Goal: Navigation & Orientation: Find specific page/section

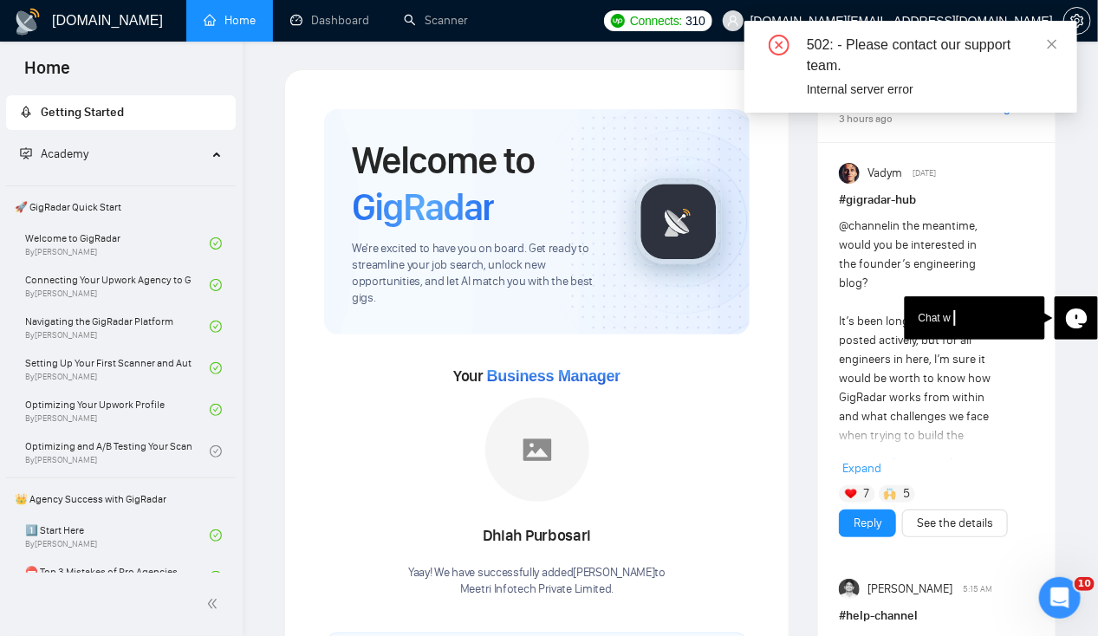
click at [1060, 49] on div "502: - Please contact our support team. Internal server error" at bounding box center [910, 67] width 333 height 92
click at [1055, 44] on icon "close" at bounding box center [1052, 44] width 12 height 12
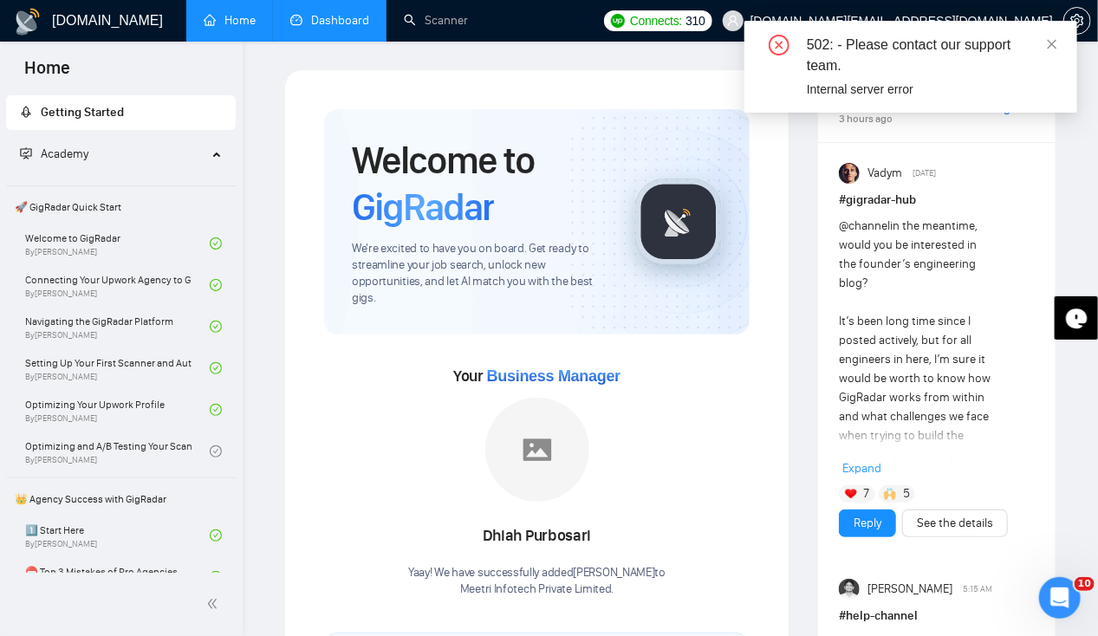
click at [343, 28] on link "Dashboard" at bounding box center [329, 20] width 79 height 15
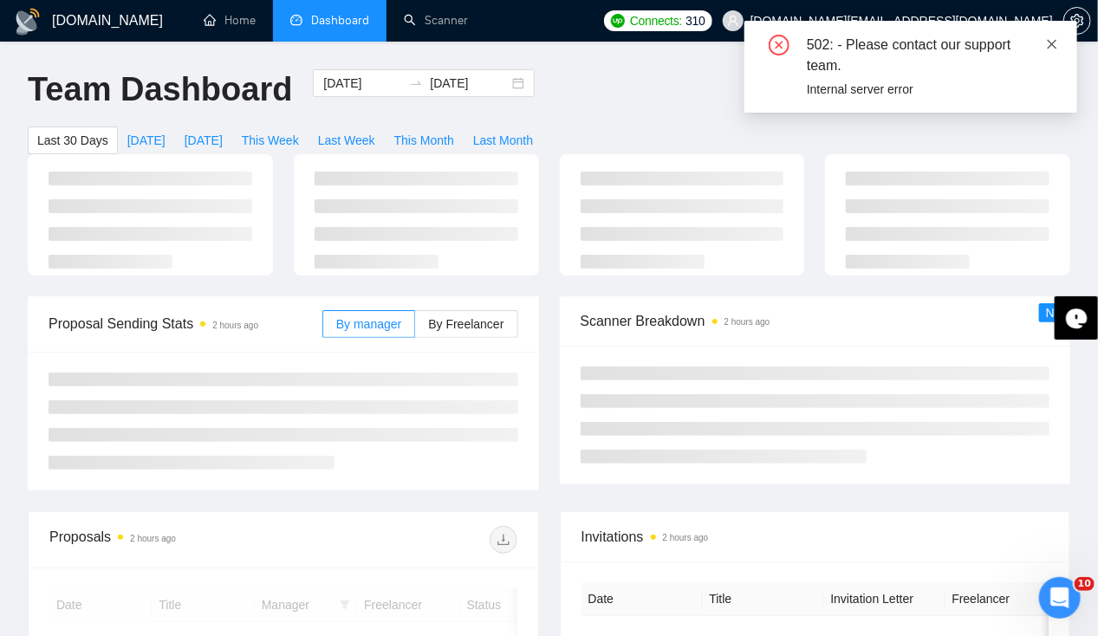
click at [1053, 49] on icon "close" at bounding box center [1052, 44] width 12 height 12
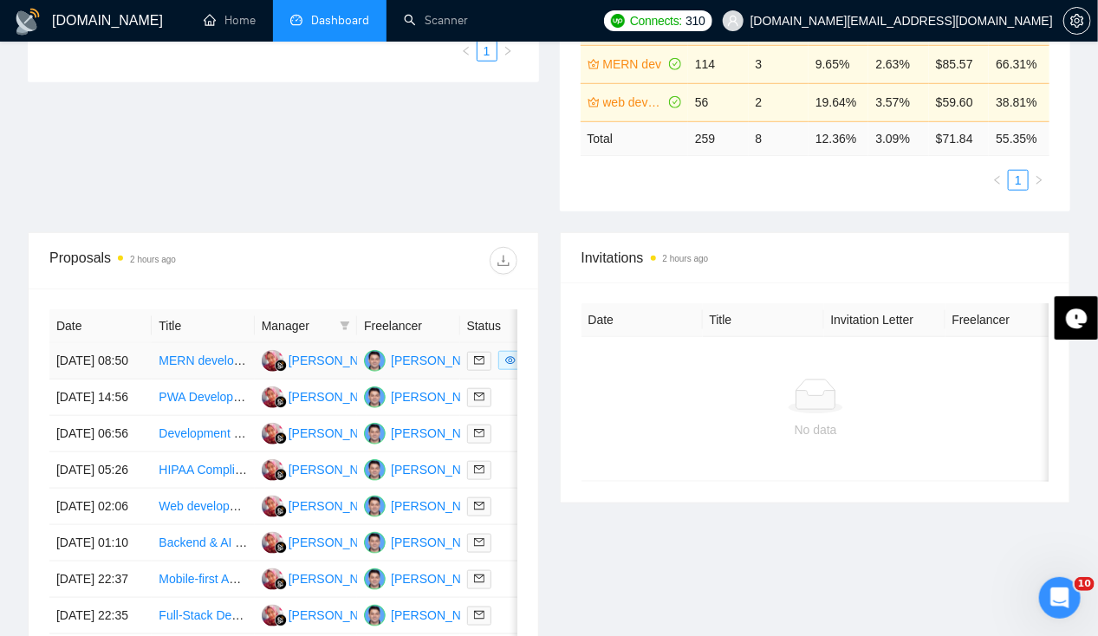
click at [87, 343] on td "12 Oct, 2025 08:50" at bounding box center [100, 361] width 102 height 36
